Goal: Transaction & Acquisition: Purchase product/service

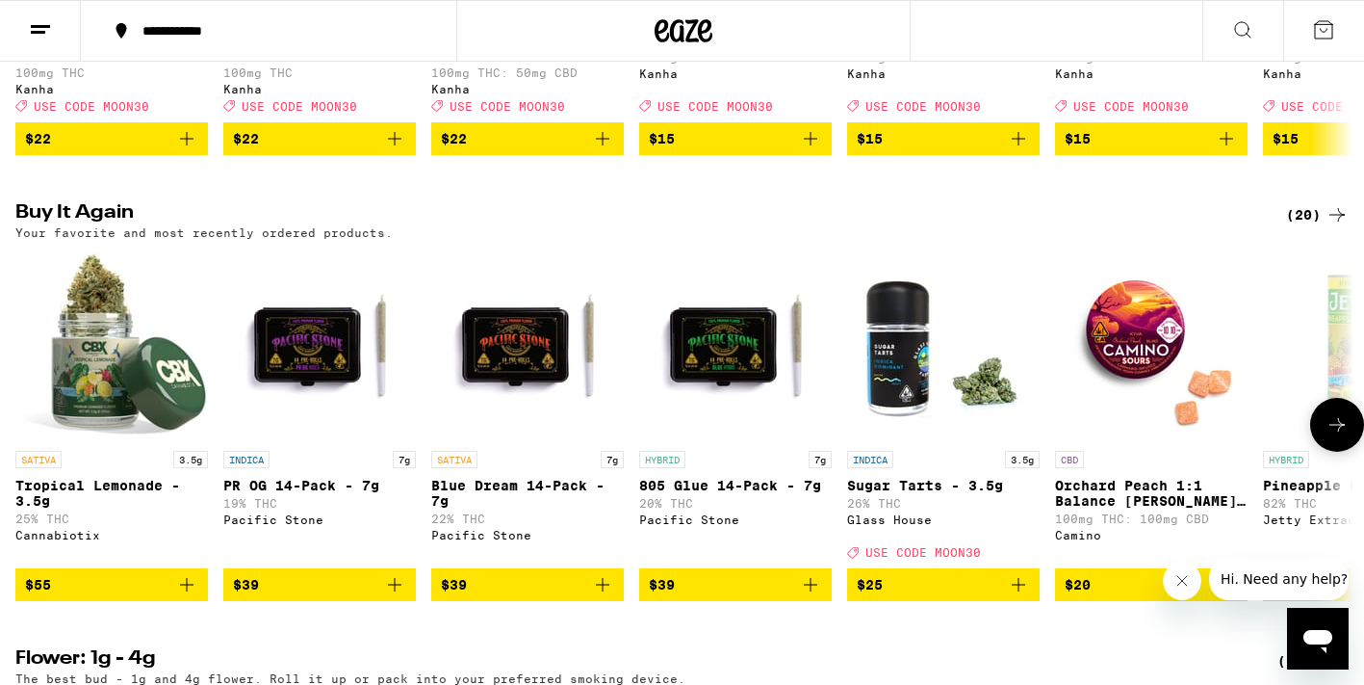
scroll to position [1543, 0]
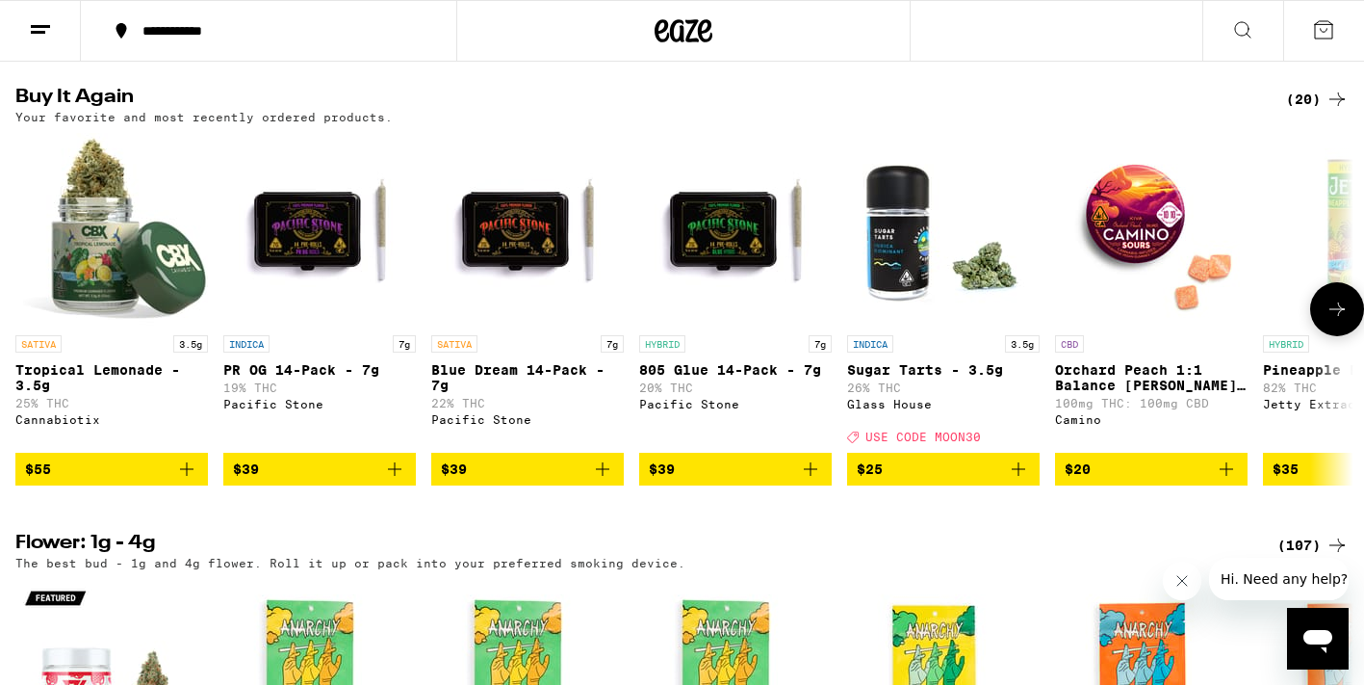
click at [187, 476] on icon "Add to bag" at bounding box center [186, 468] width 13 height 13
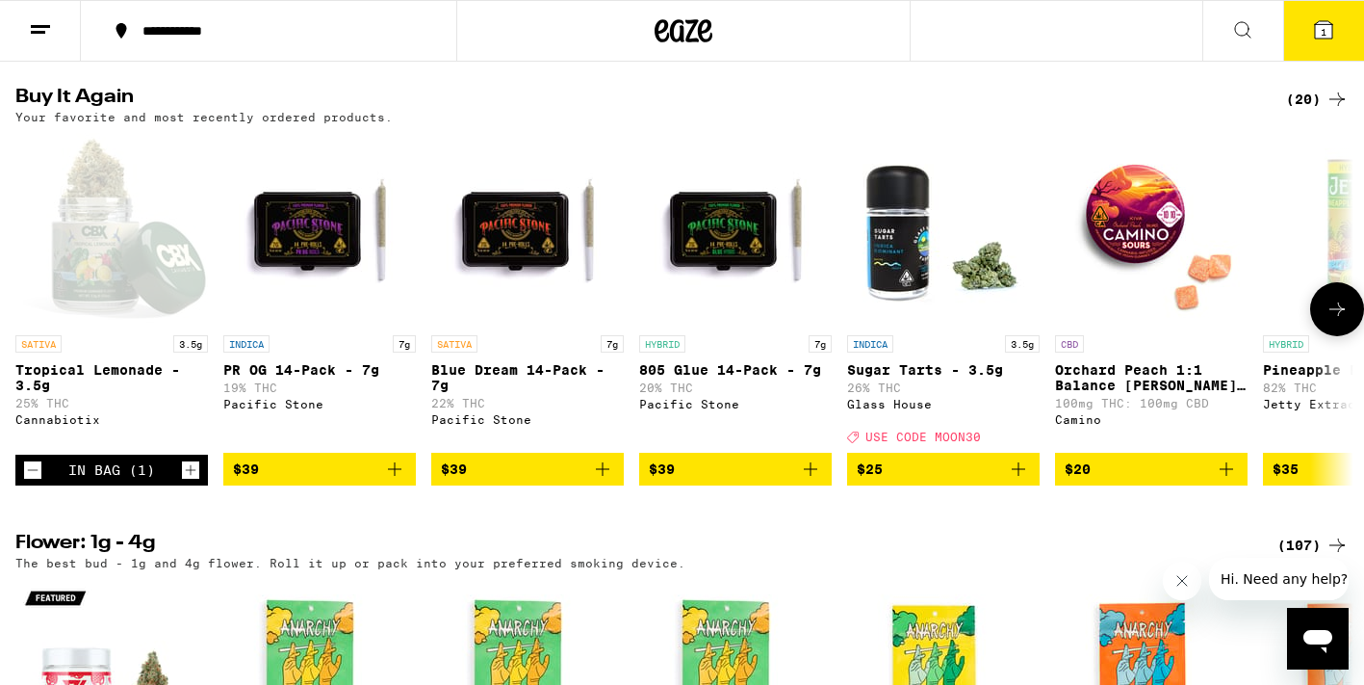
click at [609, 480] on icon "Add to bag" at bounding box center [602, 468] width 23 height 23
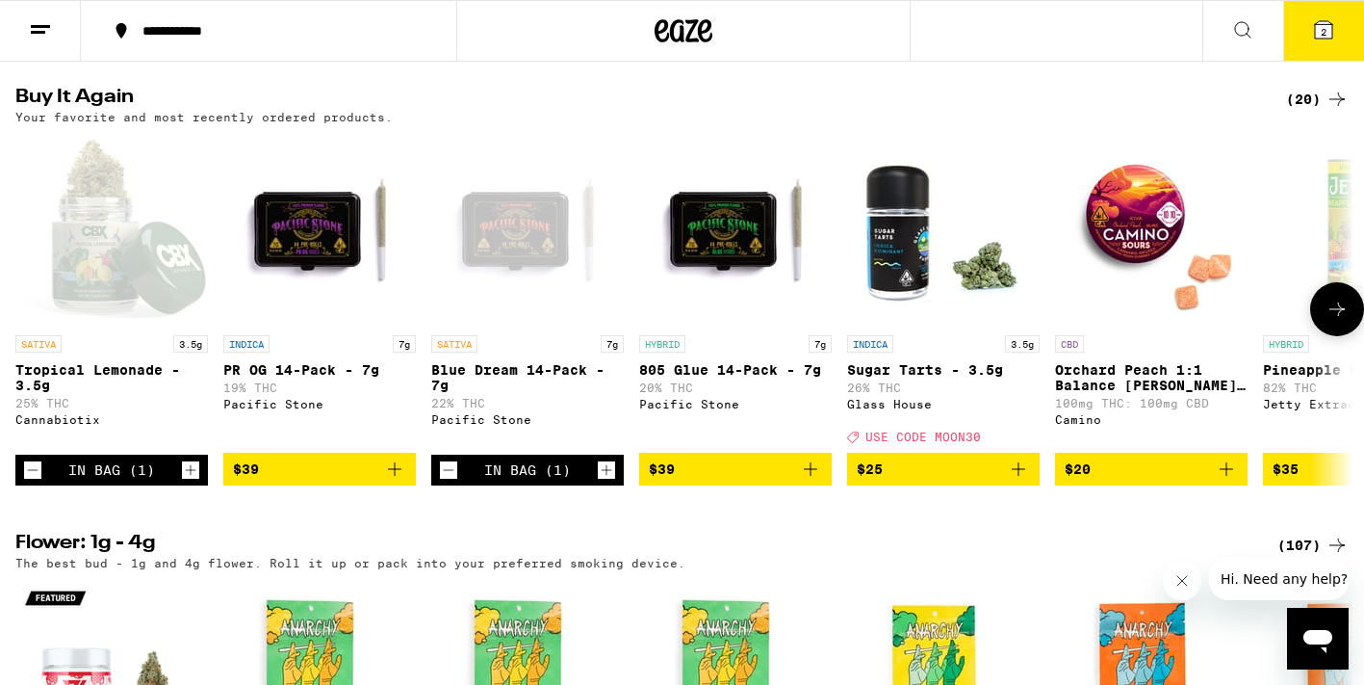
click at [609, 481] on icon "Increment" at bounding box center [606, 469] width 17 height 23
click at [810, 476] on icon "Add to bag" at bounding box center [810, 468] width 13 height 13
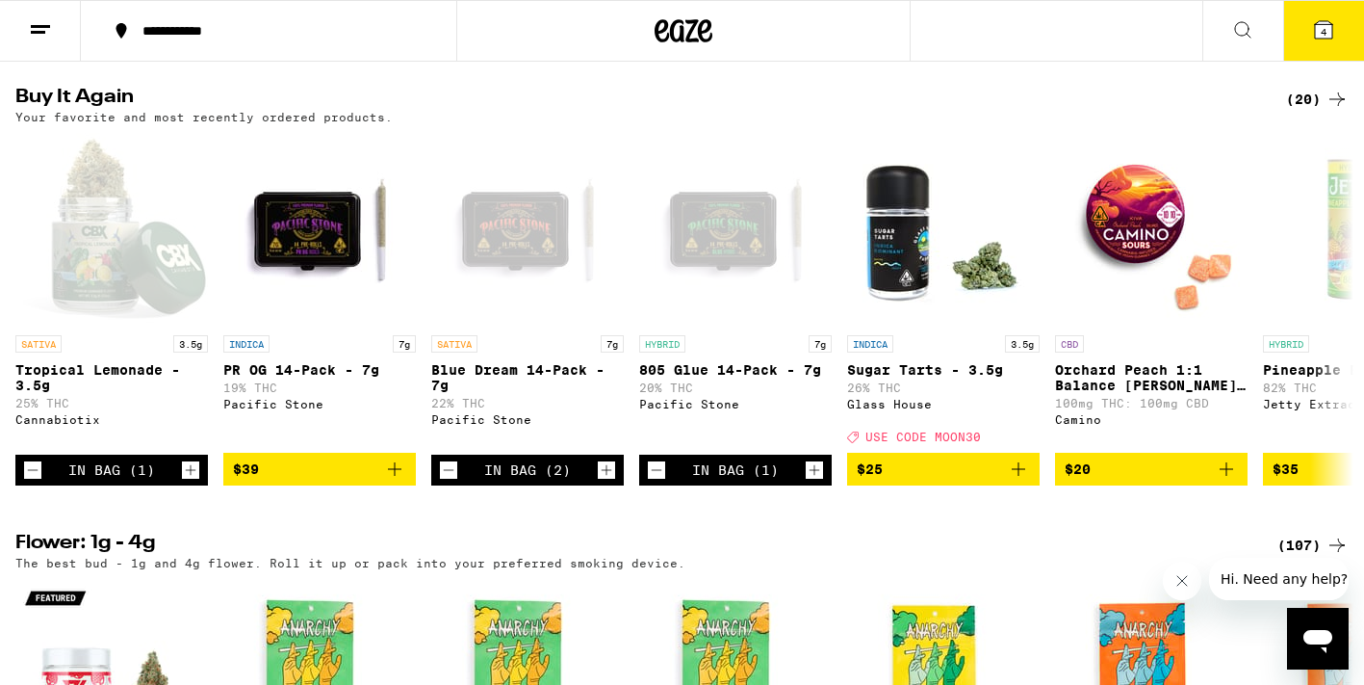
click at [1322, 24] on icon at bounding box center [1323, 29] width 17 height 17
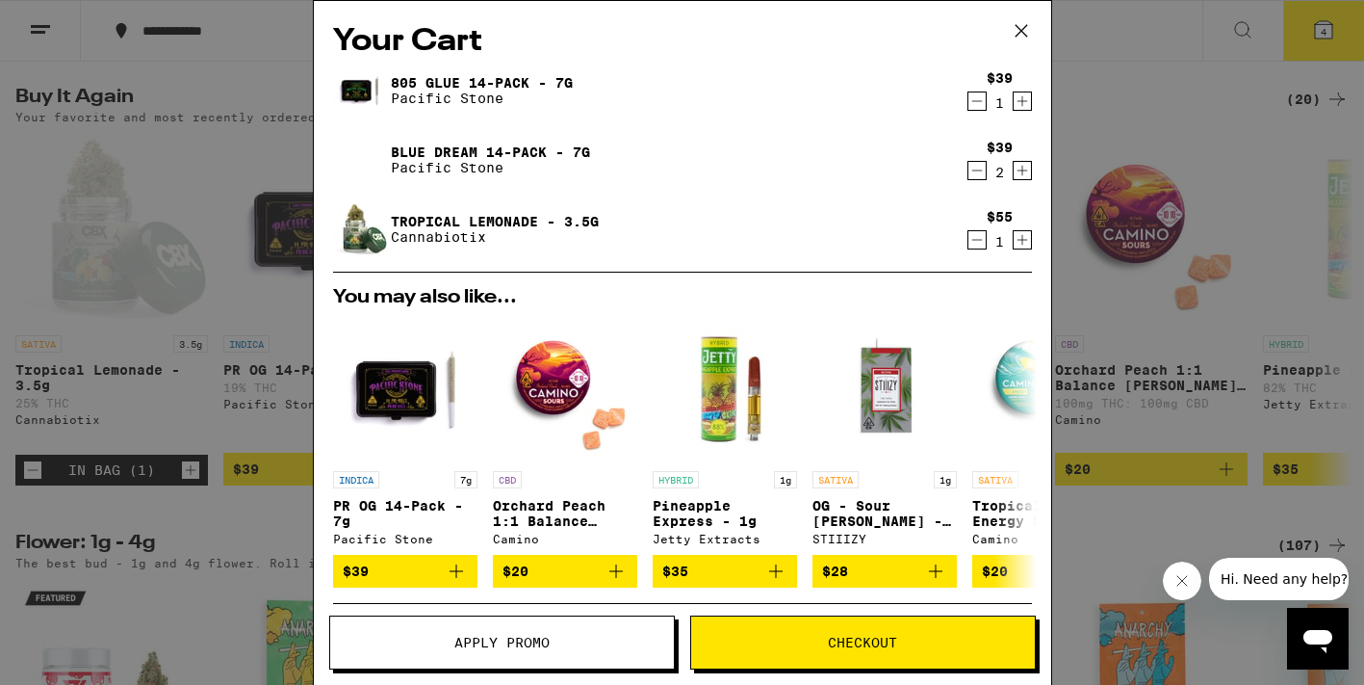
click at [874, 636] on span "Checkout" at bounding box center [862, 642] width 69 height 13
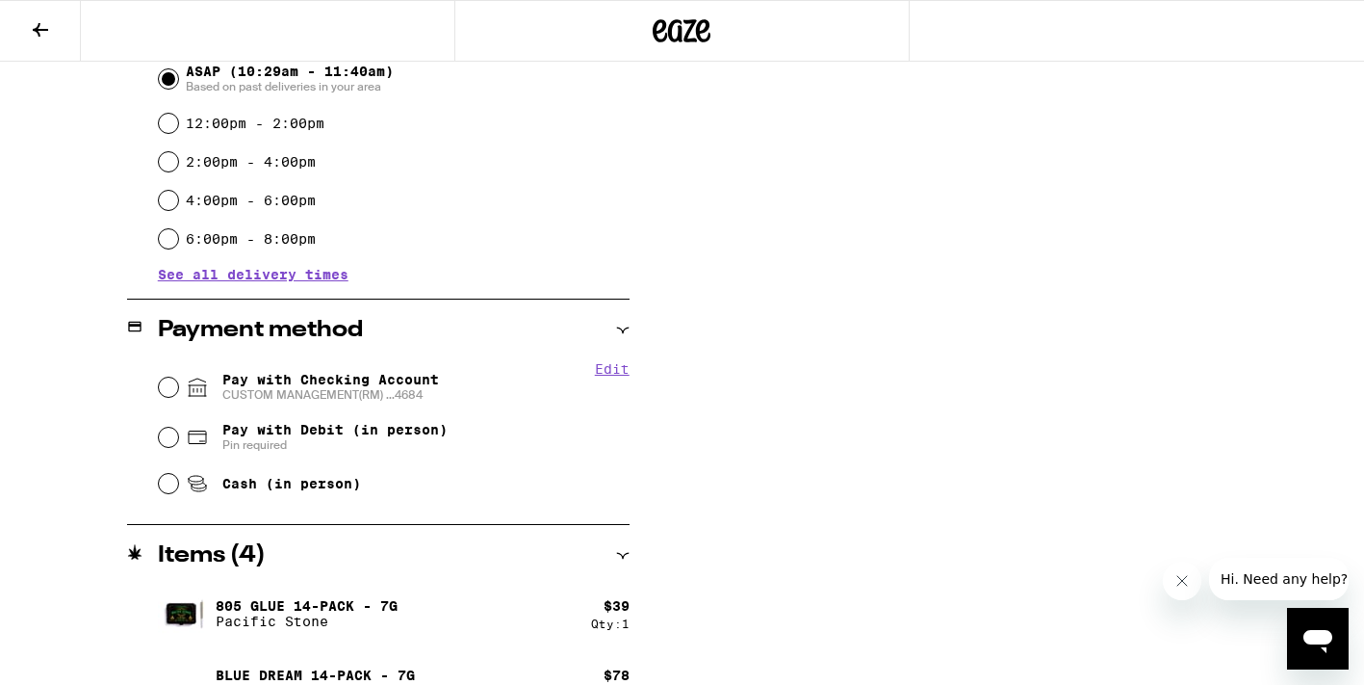
scroll to position [566, 0]
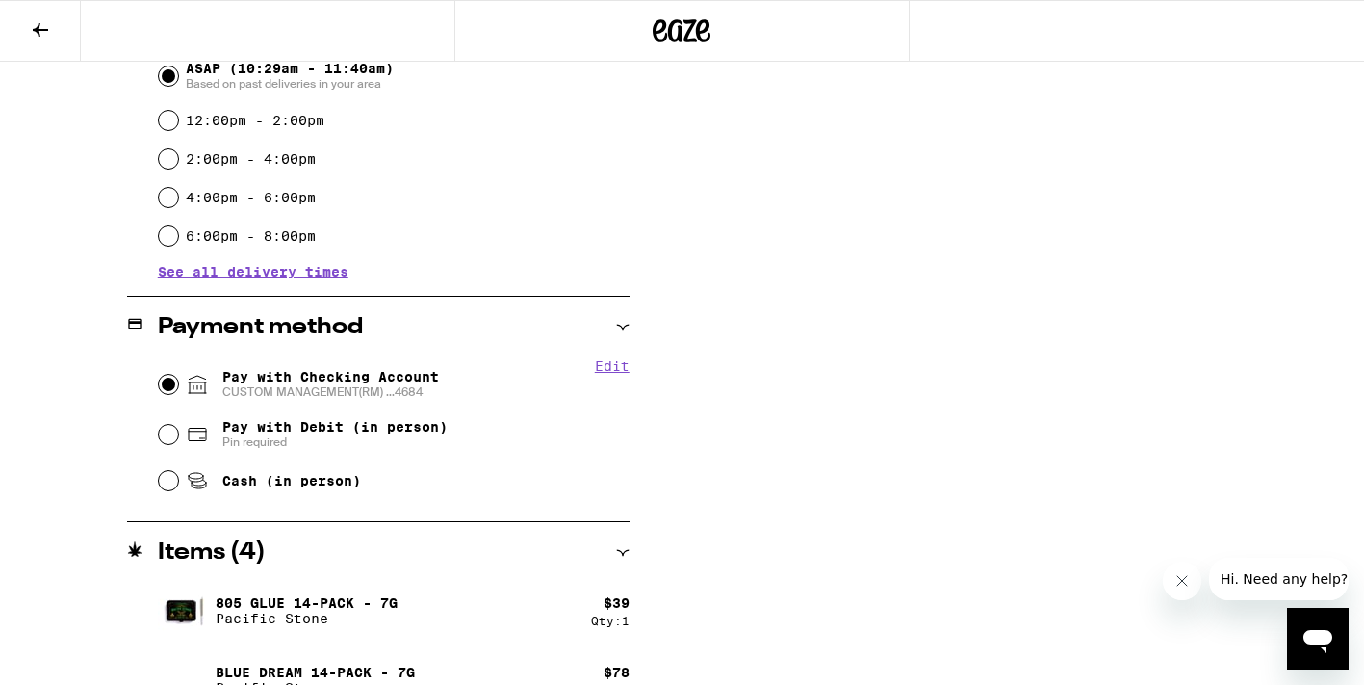
click at [169, 386] on input "Pay with Checking Account CUSTOM MANAGEMENT(RM) ...4684" at bounding box center [168, 384] width 19 height 19
radio input "true"
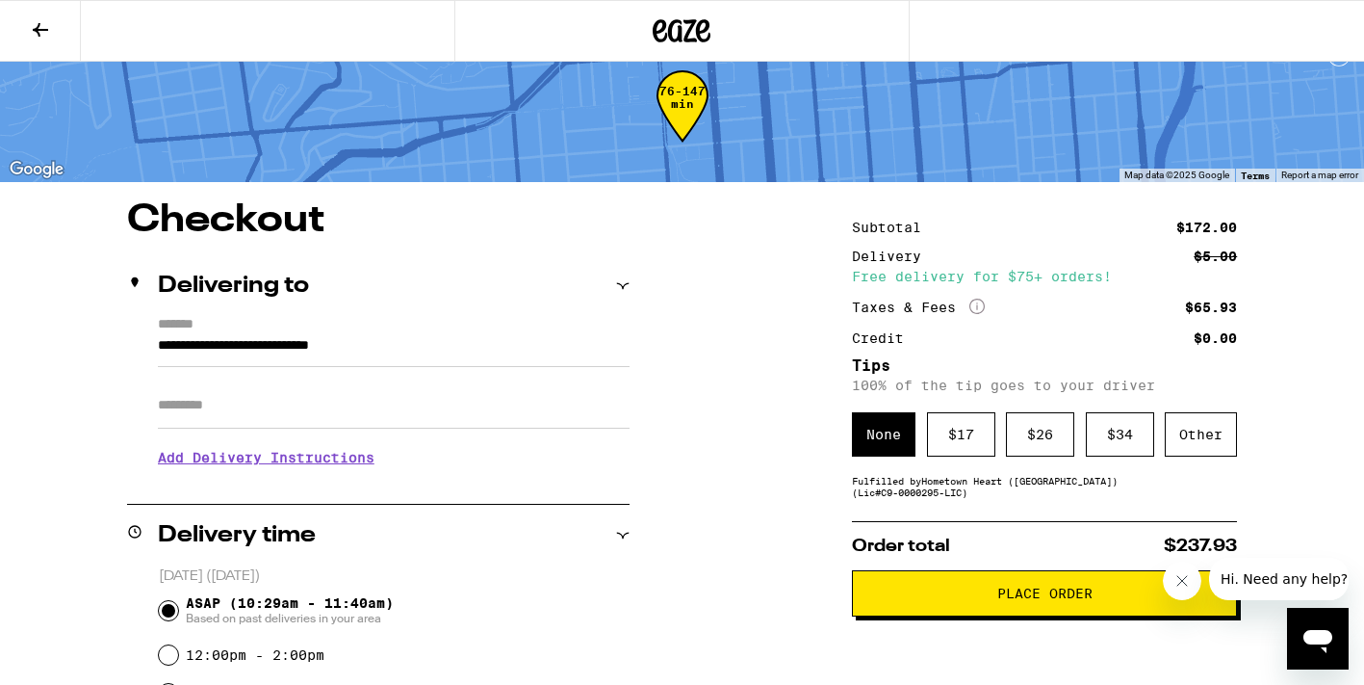
scroll to position [31, 0]
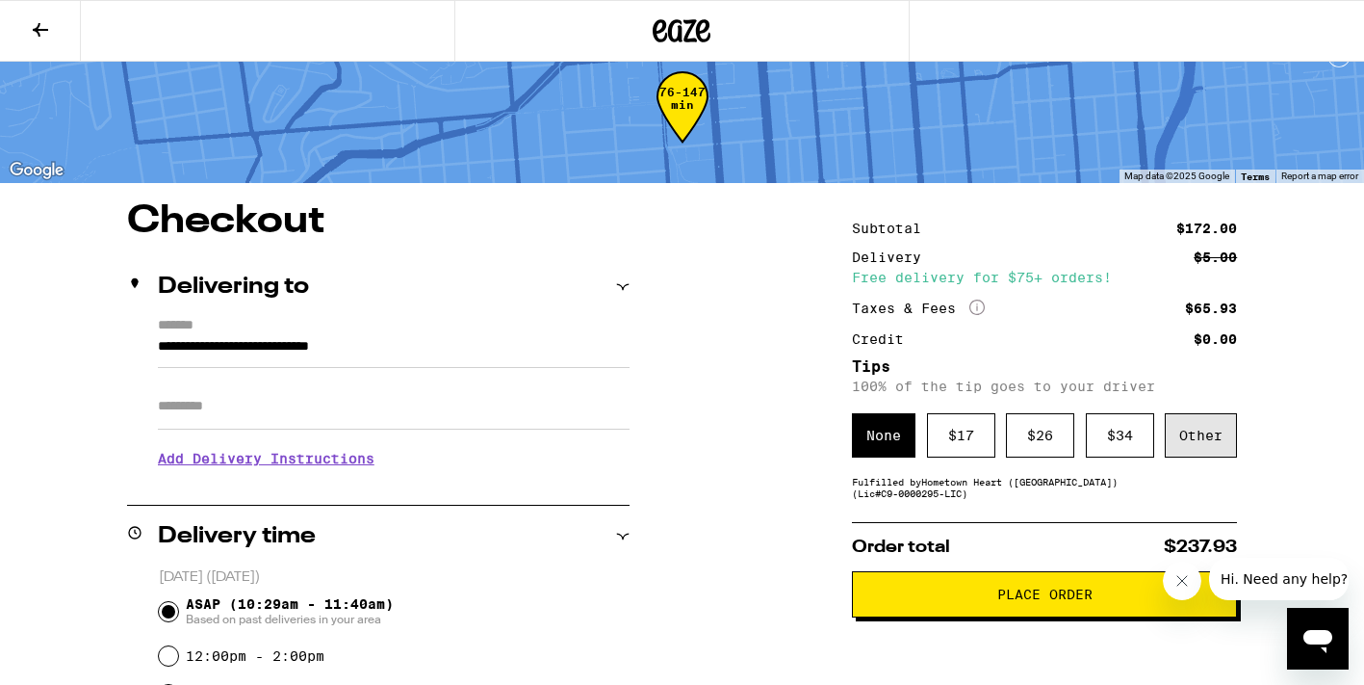
click at [1208, 443] on div "Other" at bounding box center [1201, 435] width 72 height 44
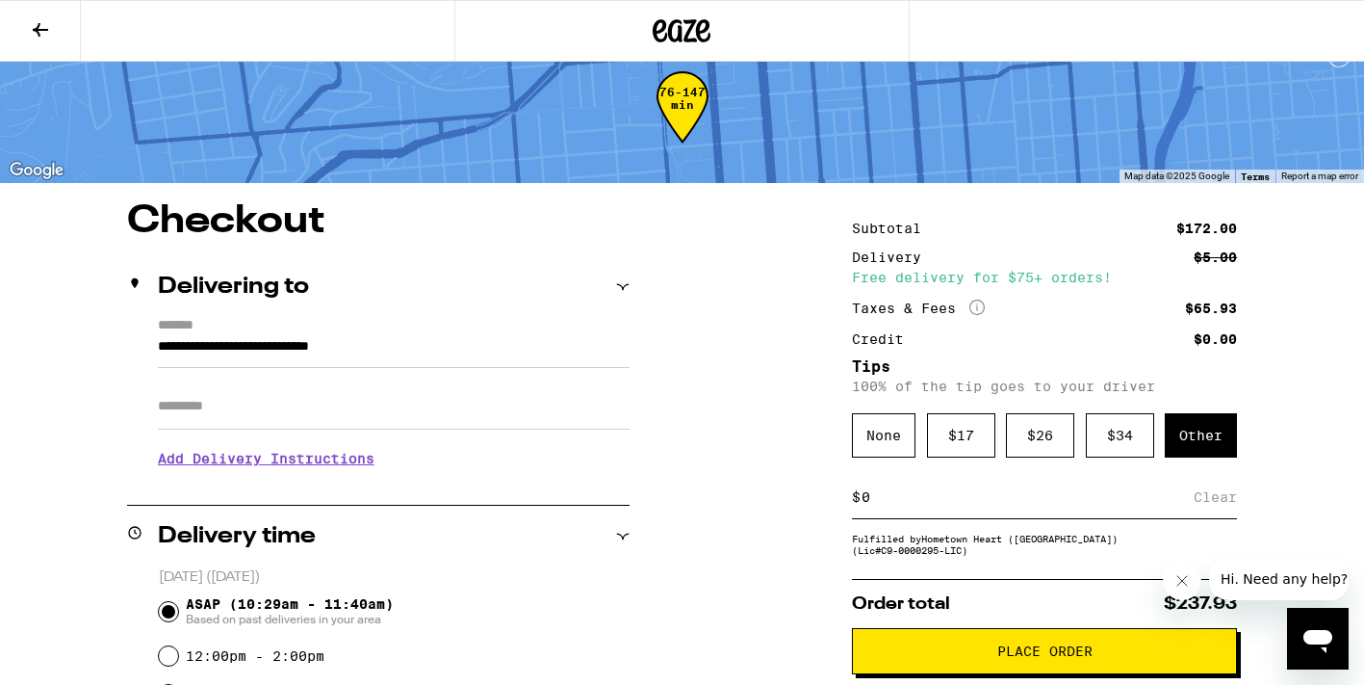
click at [926, 504] on input at bounding box center [1027, 496] width 333 height 17
type input "10"
click at [1205, 506] on div "Save" at bounding box center [1220, 497] width 35 height 42
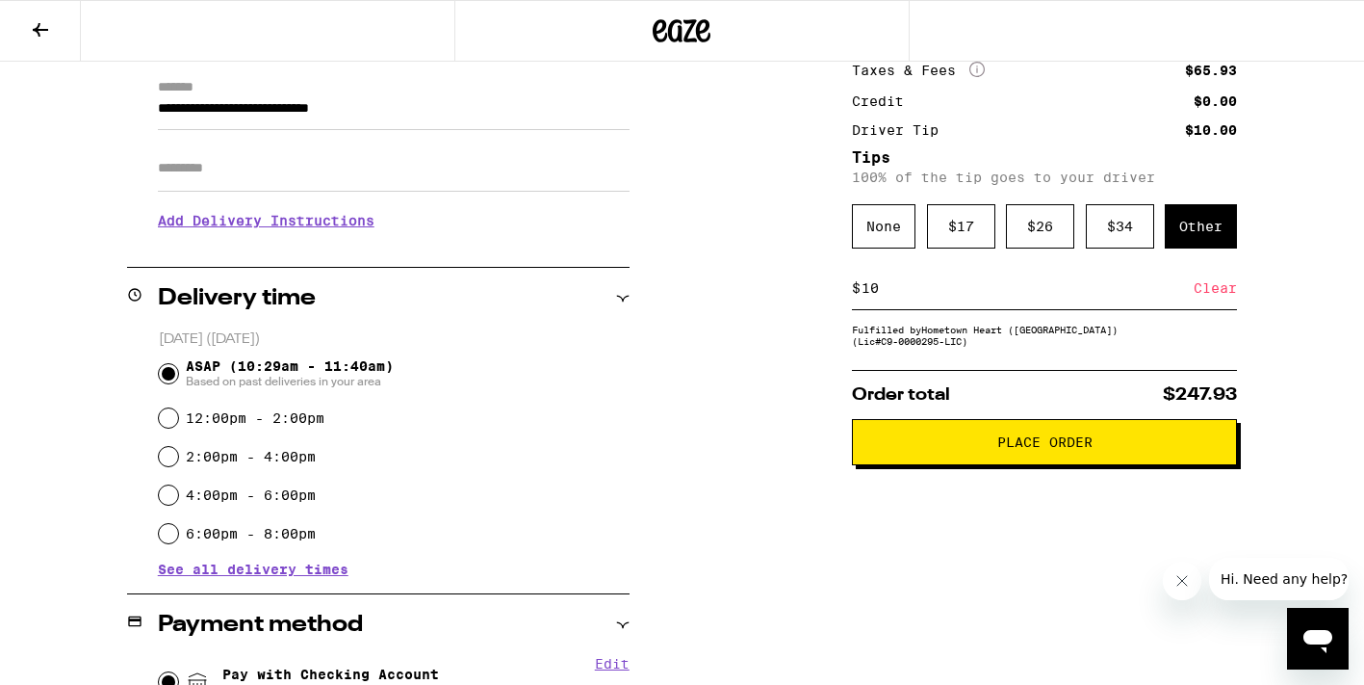
scroll to position [267, 0]
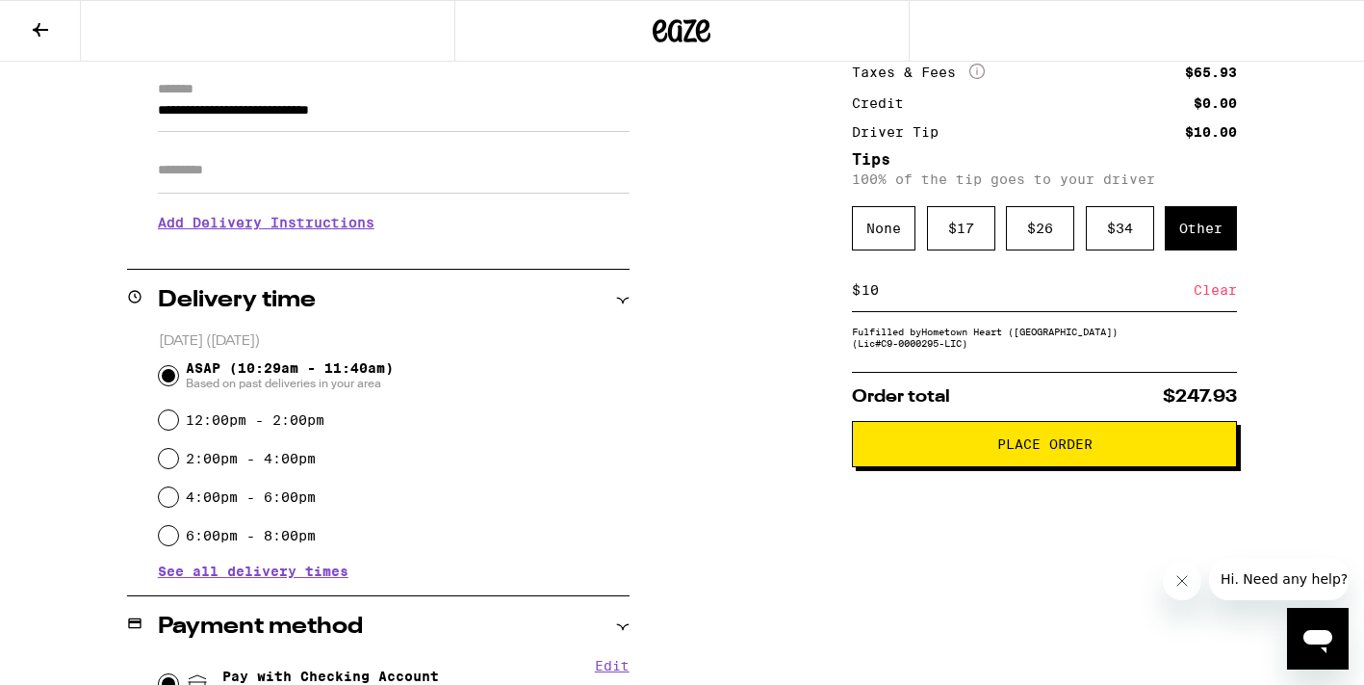
click at [1063, 451] on span "Place Order" at bounding box center [1045, 443] width 95 height 13
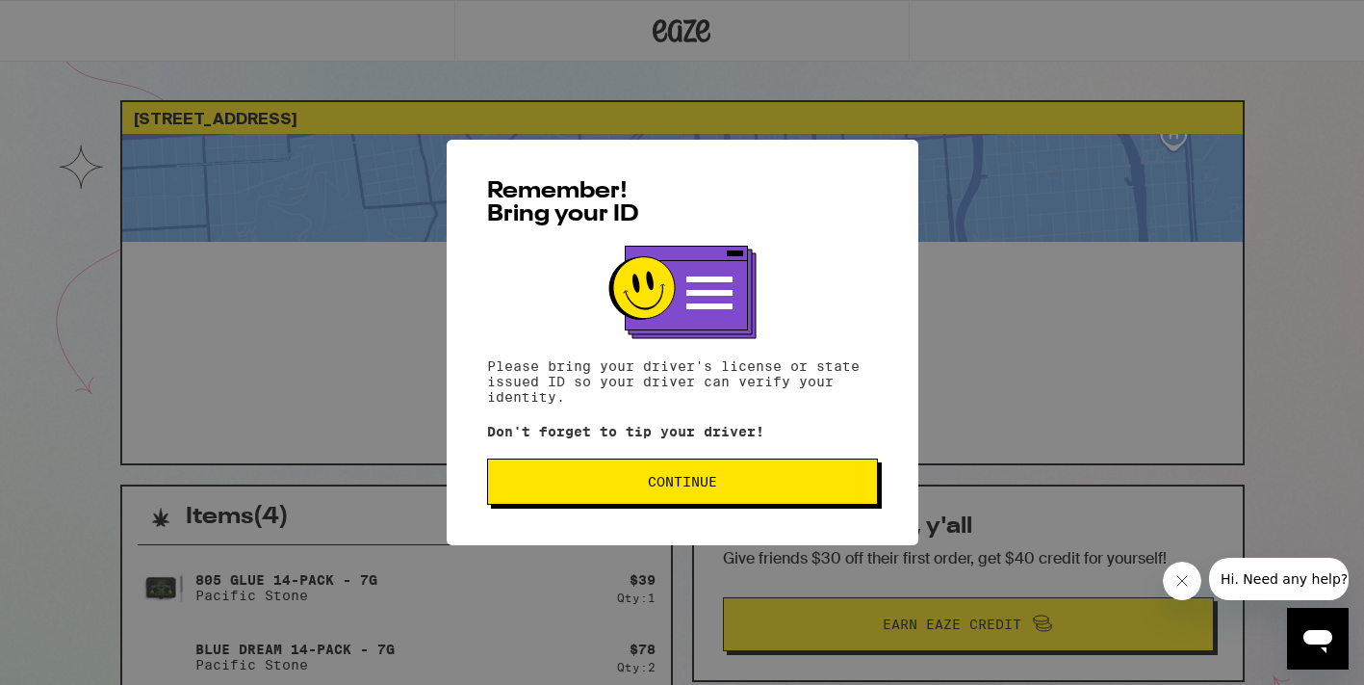
click at [689, 485] on span "Continue" at bounding box center [682, 481] width 69 height 13
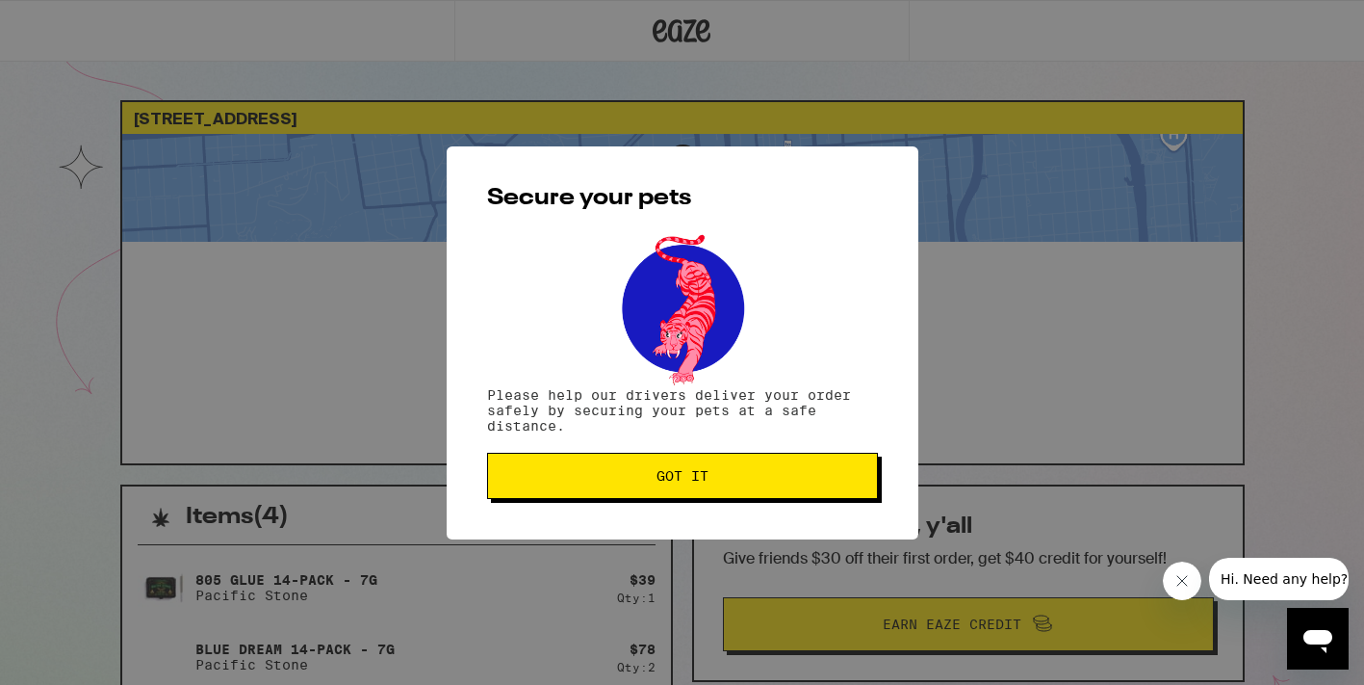
click at [689, 482] on span "Got it" at bounding box center [683, 475] width 52 height 13
